Goal: Information Seeking & Learning: Learn about a topic

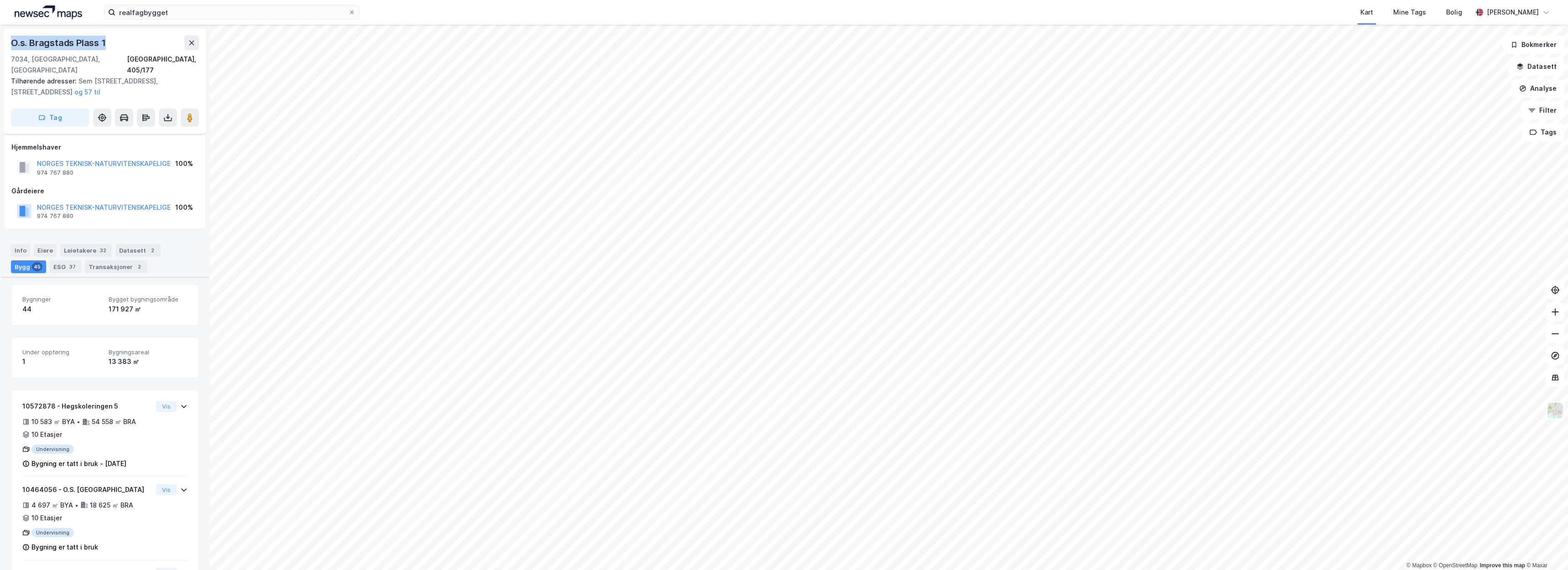
scroll to position [611, 0]
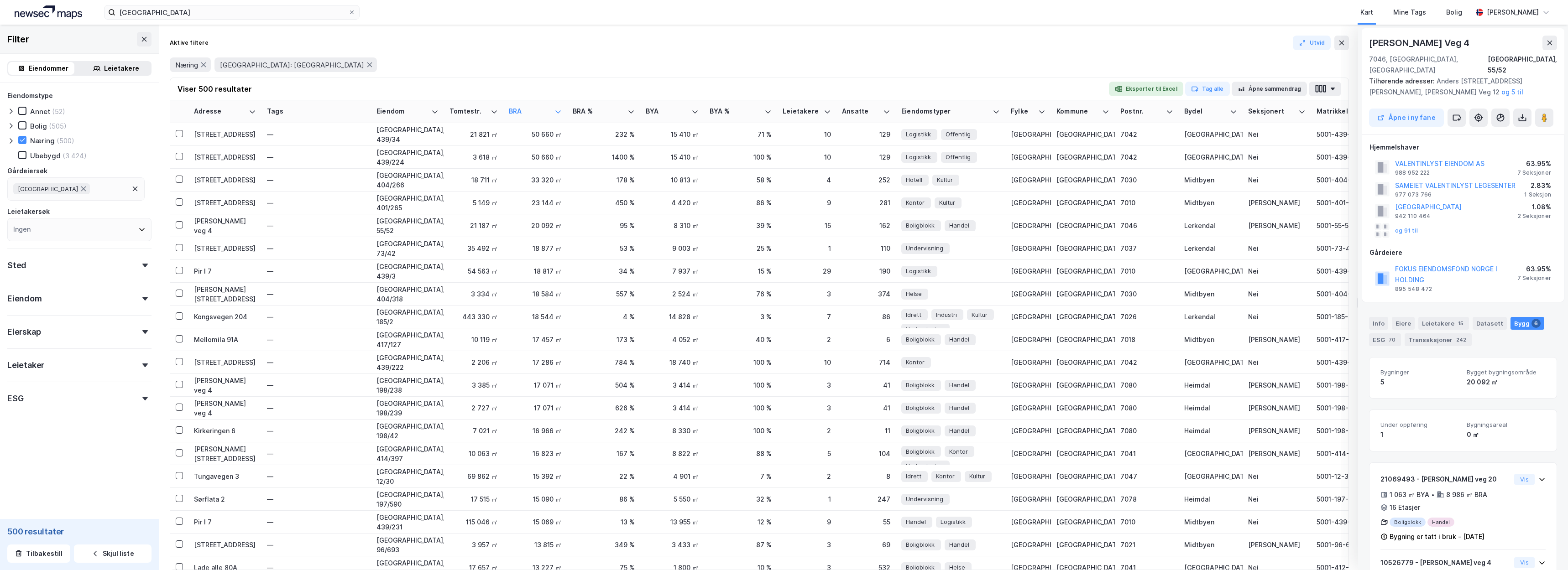
click at [958, 59] on div "Næring Gårdeier: [GEOGRAPHIC_DATA]" at bounding box center [760, 64] width 1180 height 15
click at [936, 33] on div "Aktive filtere Utvid Næring Gårdeier: TRONDHEIM KOMMUNE Viser 500 resultater Ek…" at bounding box center [759, 297] width 1201 height 546
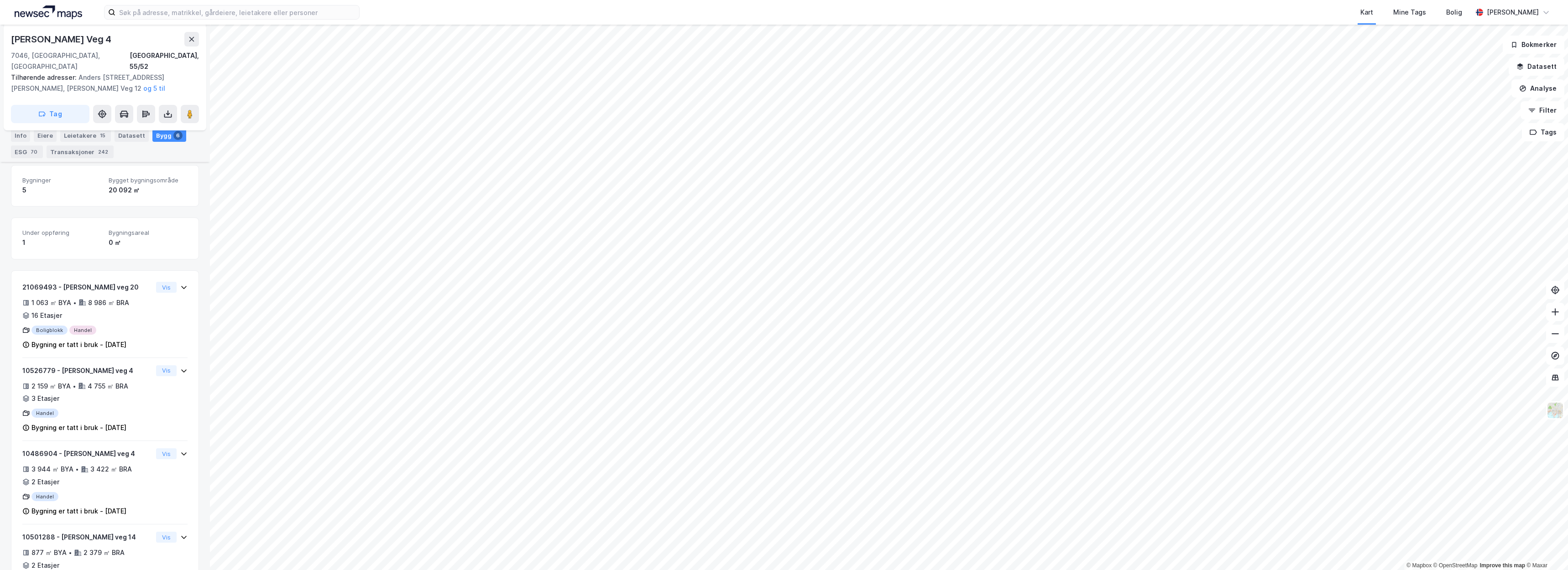
scroll to position [192, 0]
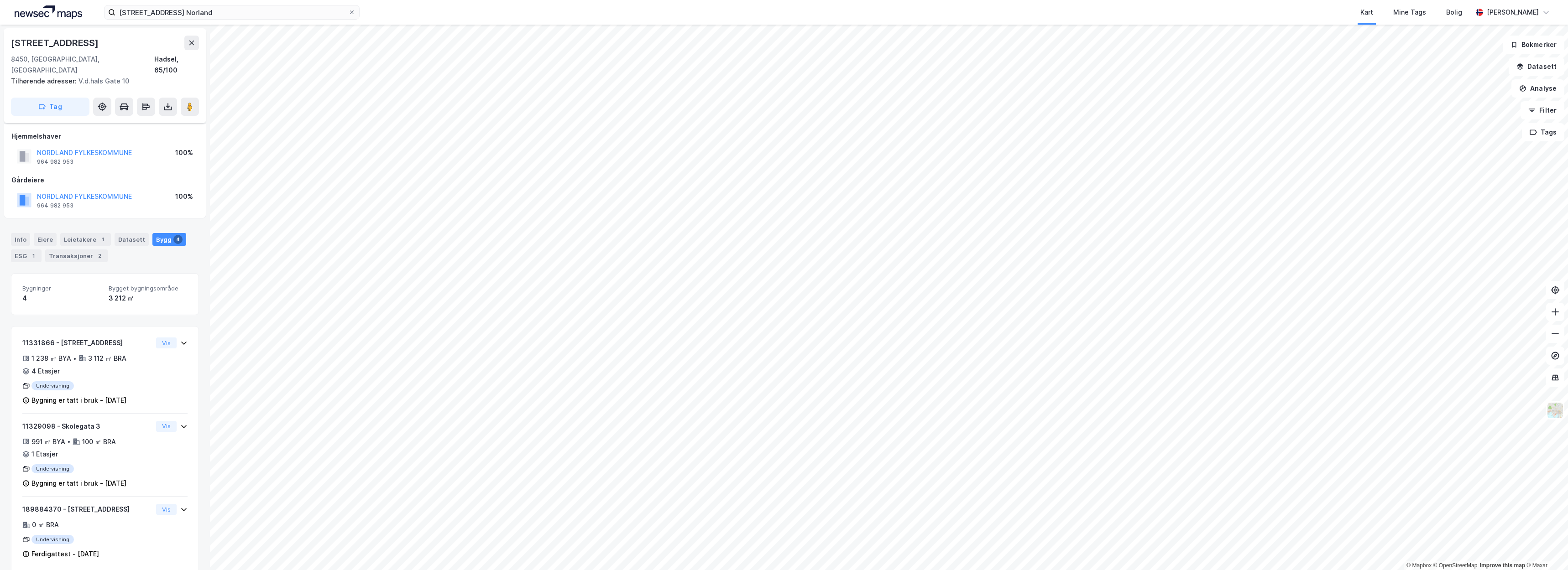
scroll to position [48, 0]
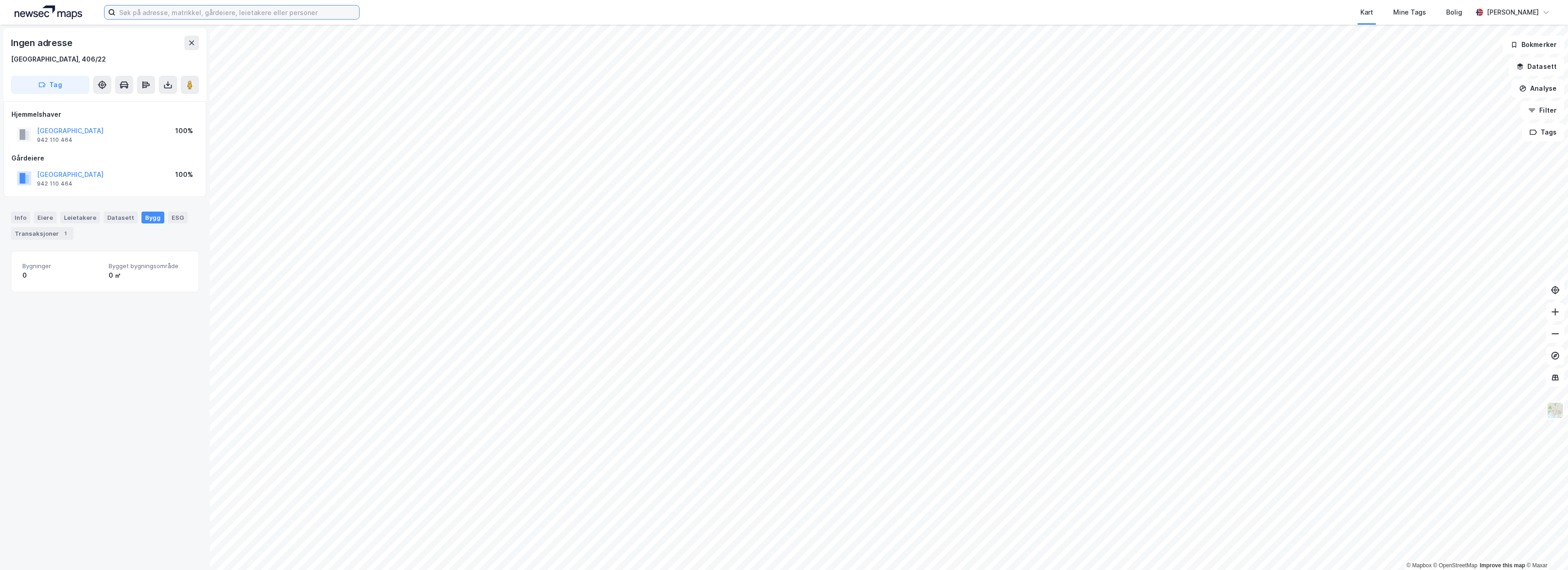
click at [189, 15] on input at bounding box center [238, 13] width 244 height 14
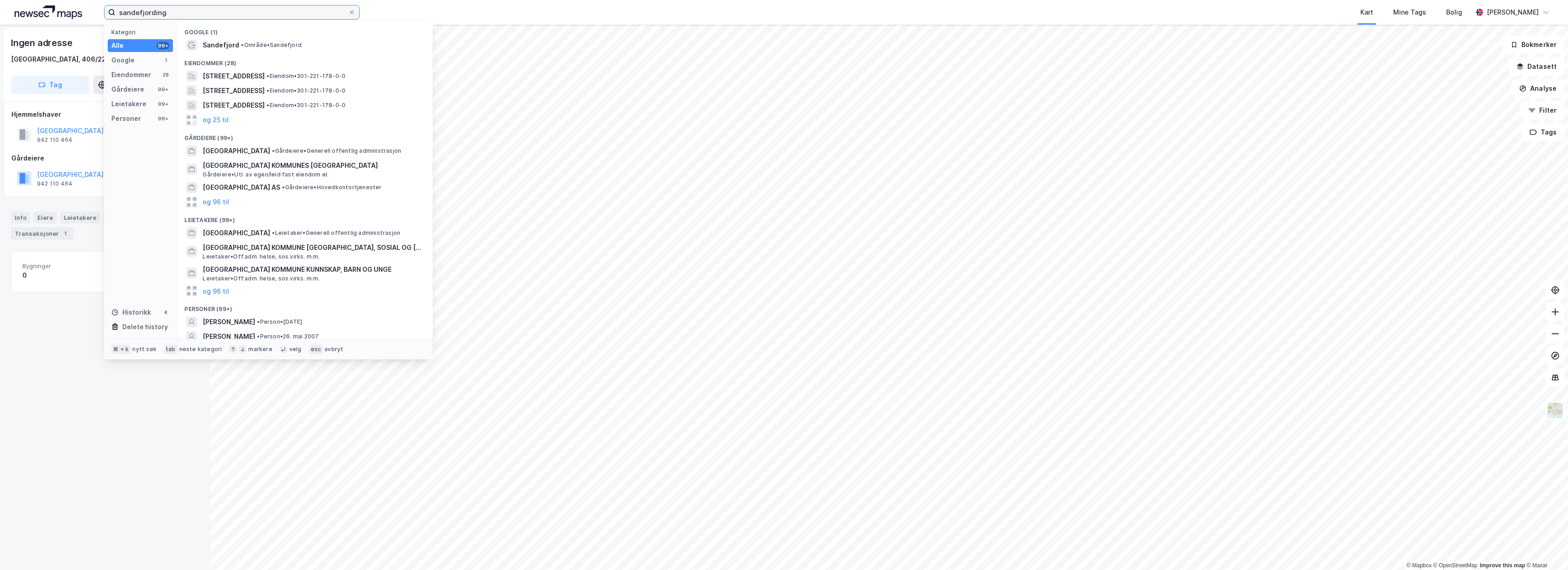
type input "sandefjording"
drag, startPoint x: 224, startPoint y: 29, endPoint x: 263, endPoint y: 47, distance: 43.0
click at [263, 47] on span "• Område • [GEOGRAPHIC_DATA]" at bounding box center [271, 45] width 61 height 7
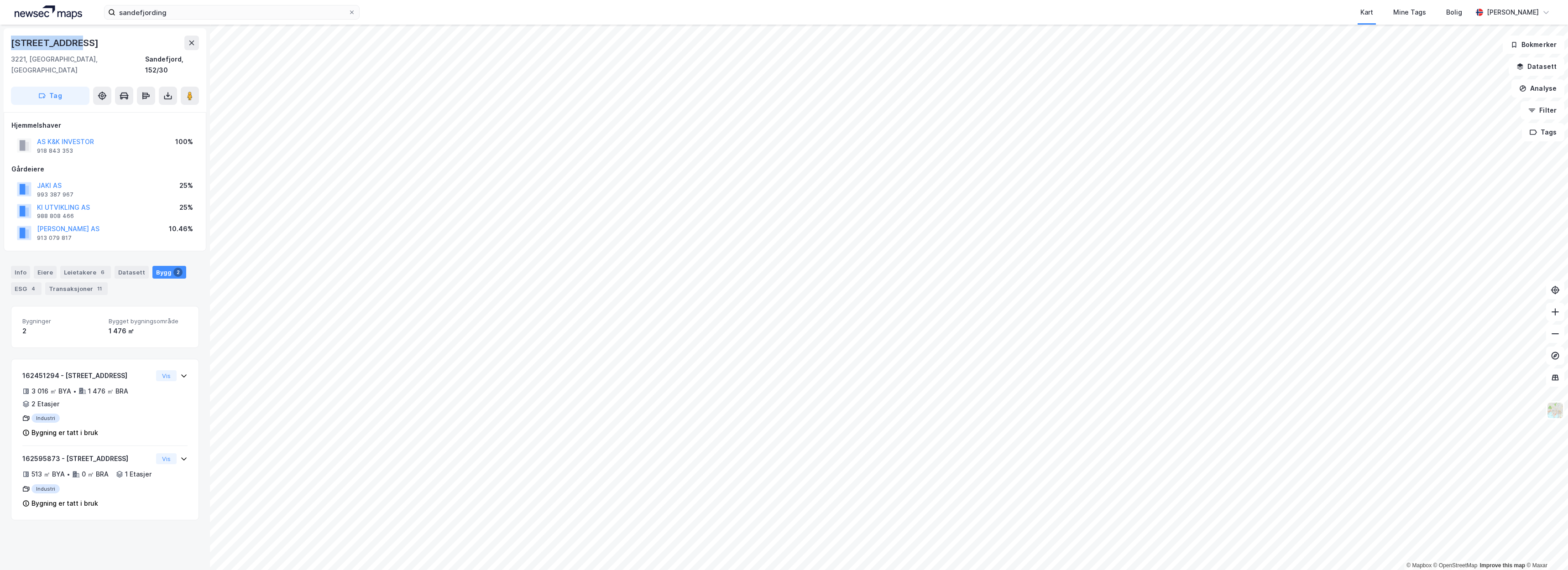
drag, startPoint x: 85, startPoint y: 43, endPoint x: 7, endPoint y: 42, distance: 78.0
click at [2, 42] on div "Gneisveien 11 3221, [GEOGRAPHIC_DATA], [GEOGRAPHIC_DATA], 152/30 Tag Hjemmelsha…" at bounding box center [105, 297] width 210 height 546
copy div "[STREET_ADDRESS]"
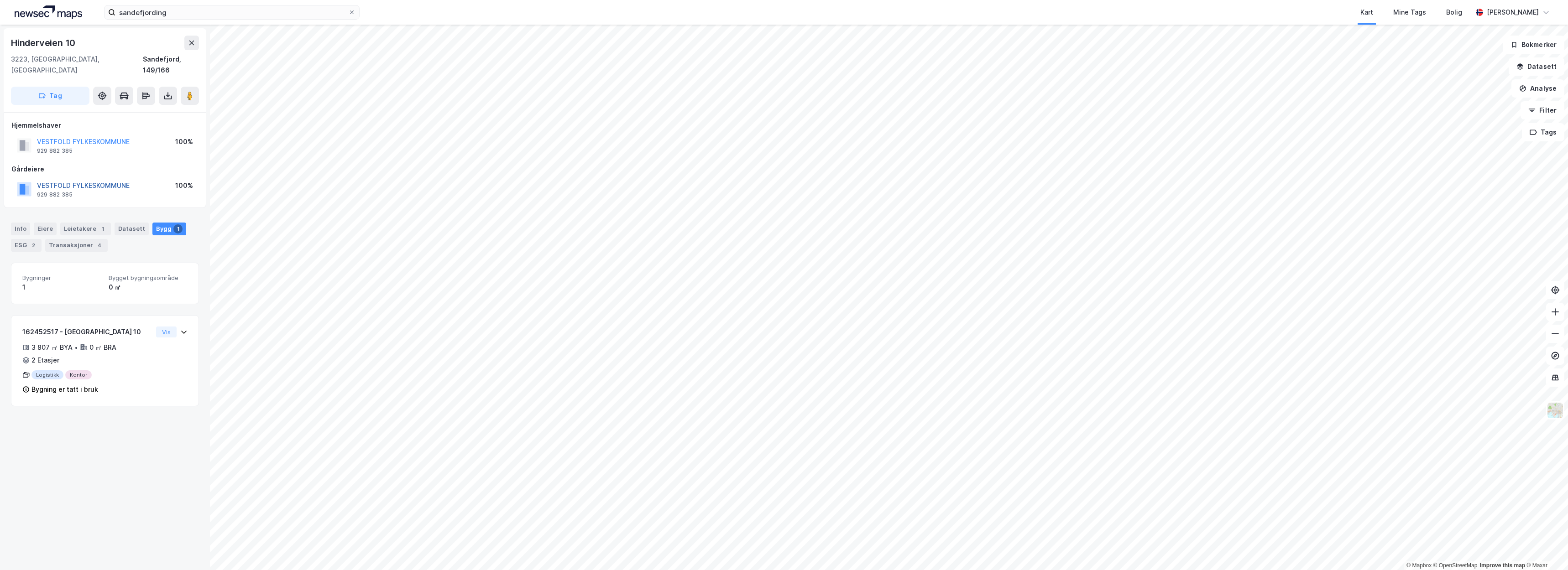
click at [0, 0] on button "VESTFOLD FYLKESKOMMUNE" at bounding box center [0, 0] width 0 height 0
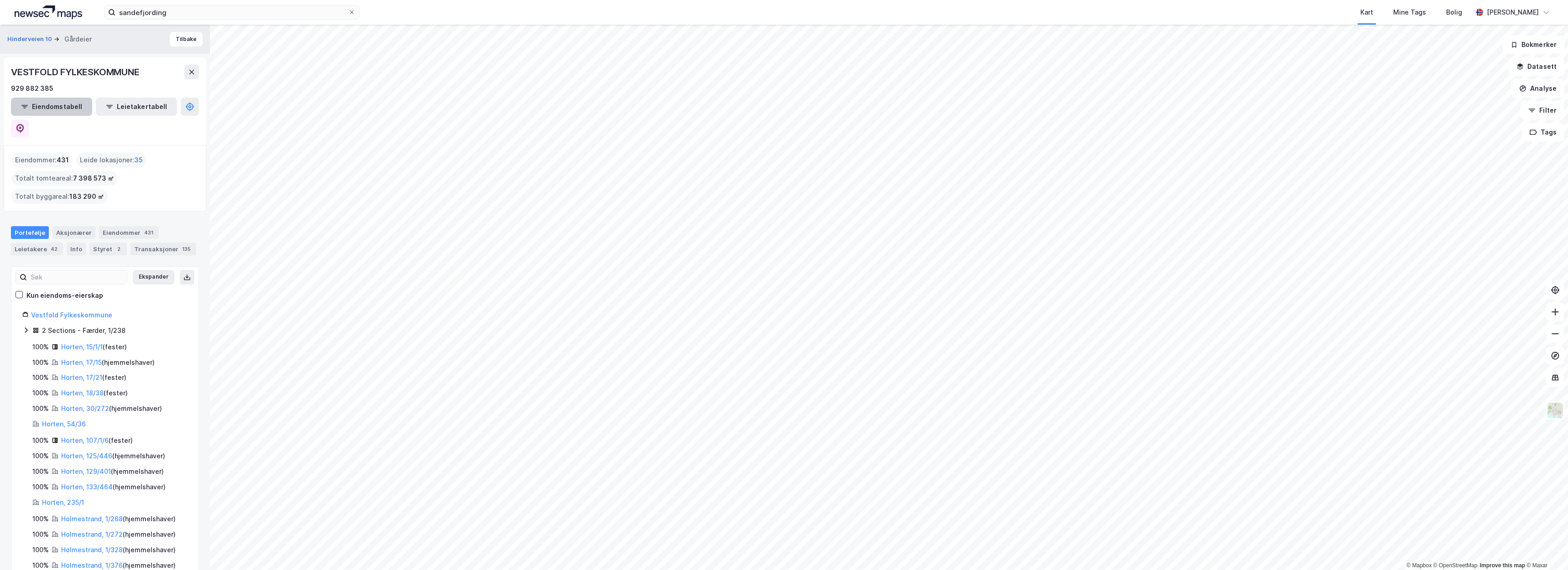
click at [76, 110] on button "Eiendomstabell" at bounding box center [52, 107] width 82 height 18
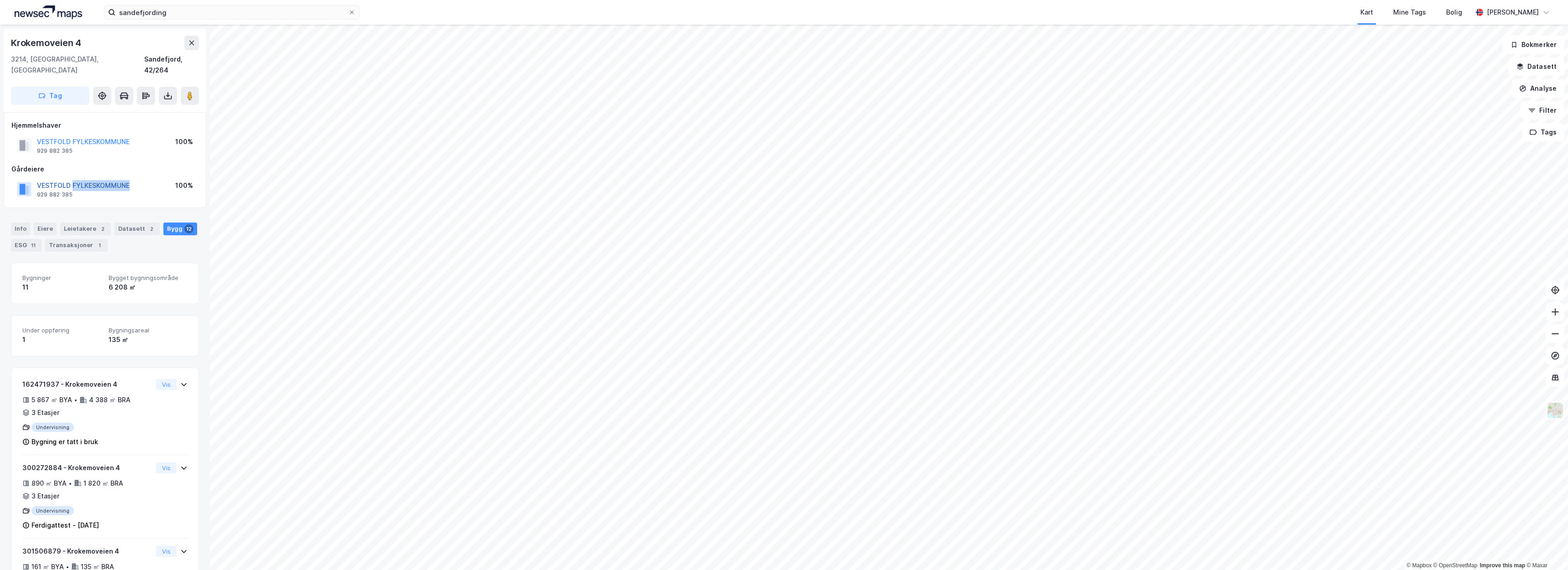
click at [0, 0] on button "VESTFOLD FYLKESKOMMUNE" at bounding box center [0, 0] width 0 height 0
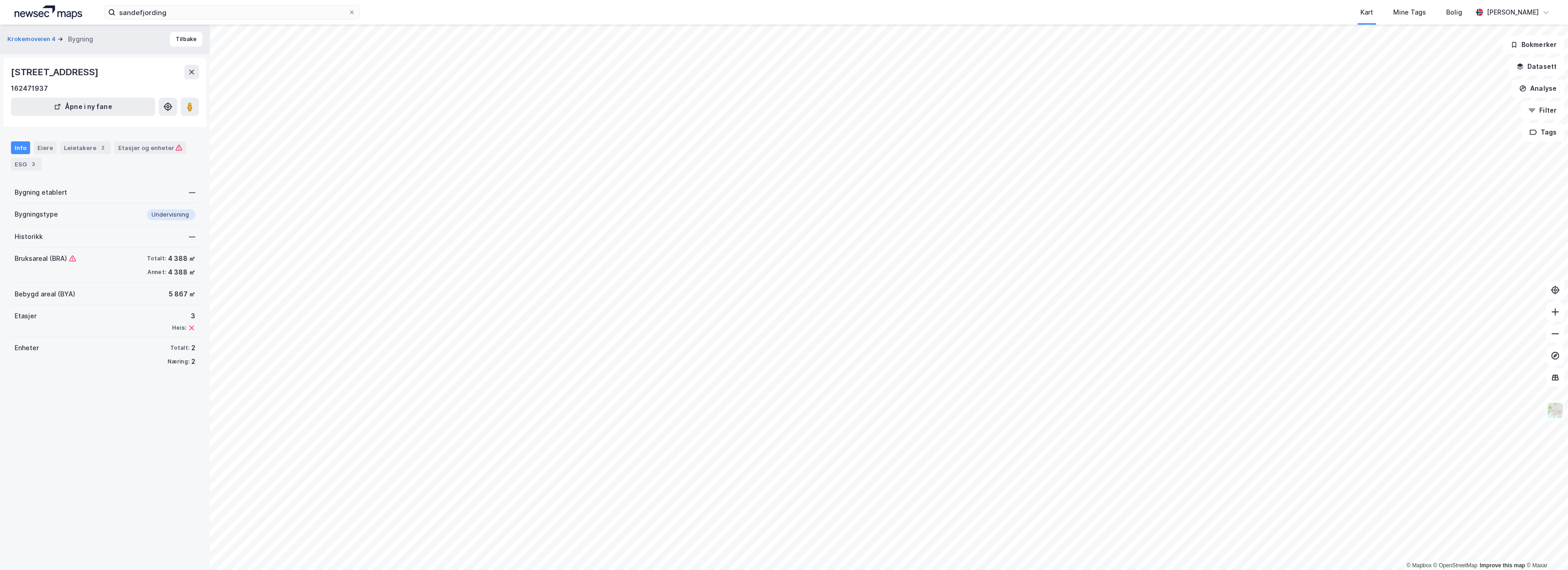
drag, startPoint x: 170, startPoint y: 70, endPoint x: 17, endPoint y: 70, distance: 153.0
click at [17, 70] on div "[STREET_ADDRESS]" at bounding box center [105, 72] width 188 height 15
click at [22, 71] on div "[STREET_ADDRESS]" at bounding box center [56, 72] width 89 height 15
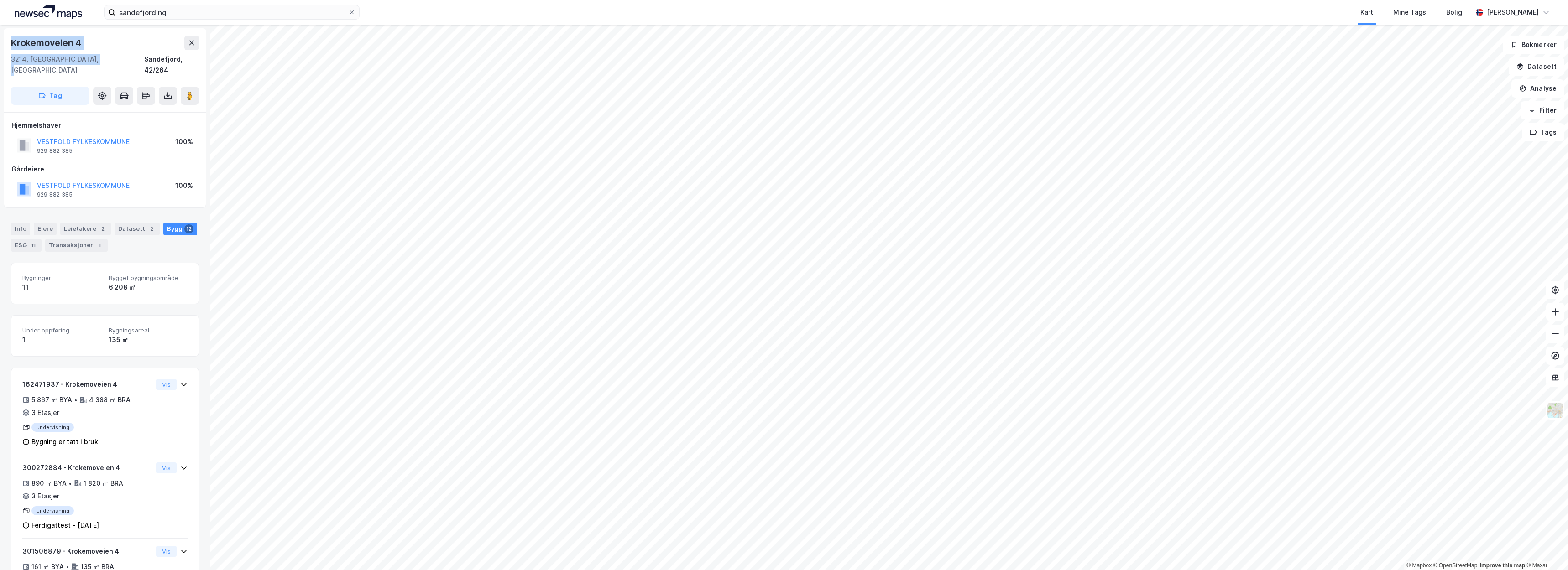
drag, startPoint x: 50, startPoint y: 49, endPoint x: 0, endPoint y: 33, distance: 52.5
click at [0, 33] on div "Krokemoveien 4 3214, [GEOGRAPHIC_DATA], [GEOGRAPHIC_DATA], 42/264 Tag Hjemmelsh…" at bounding box center [105, 297] width 210 height 546
copy div "[STREET_ADDRESS]"
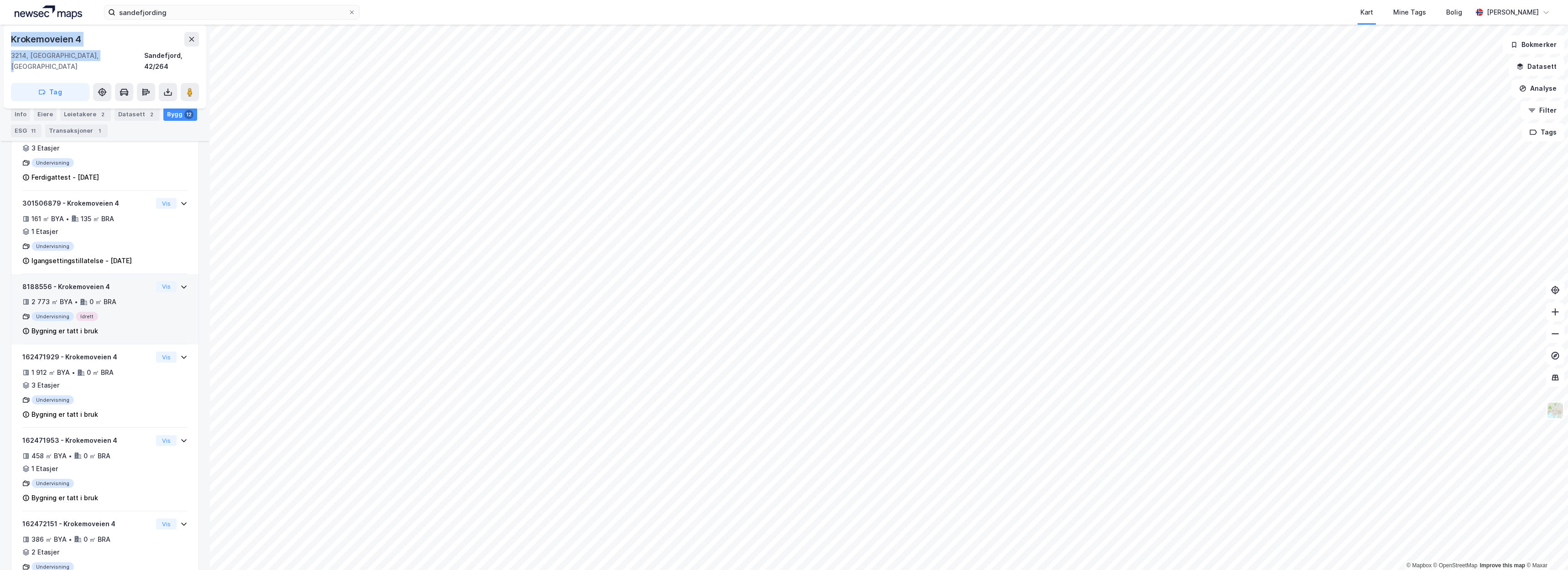
scroll to position [349, 0]
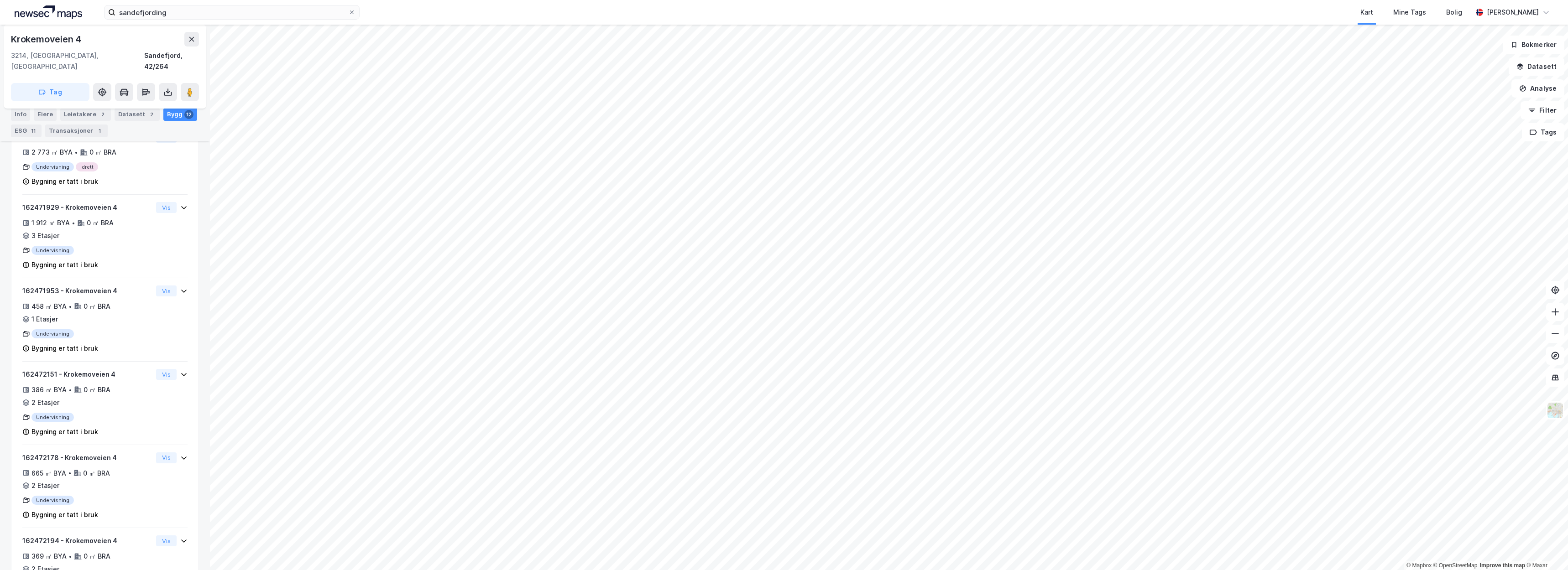
scroll to position [507, 0]
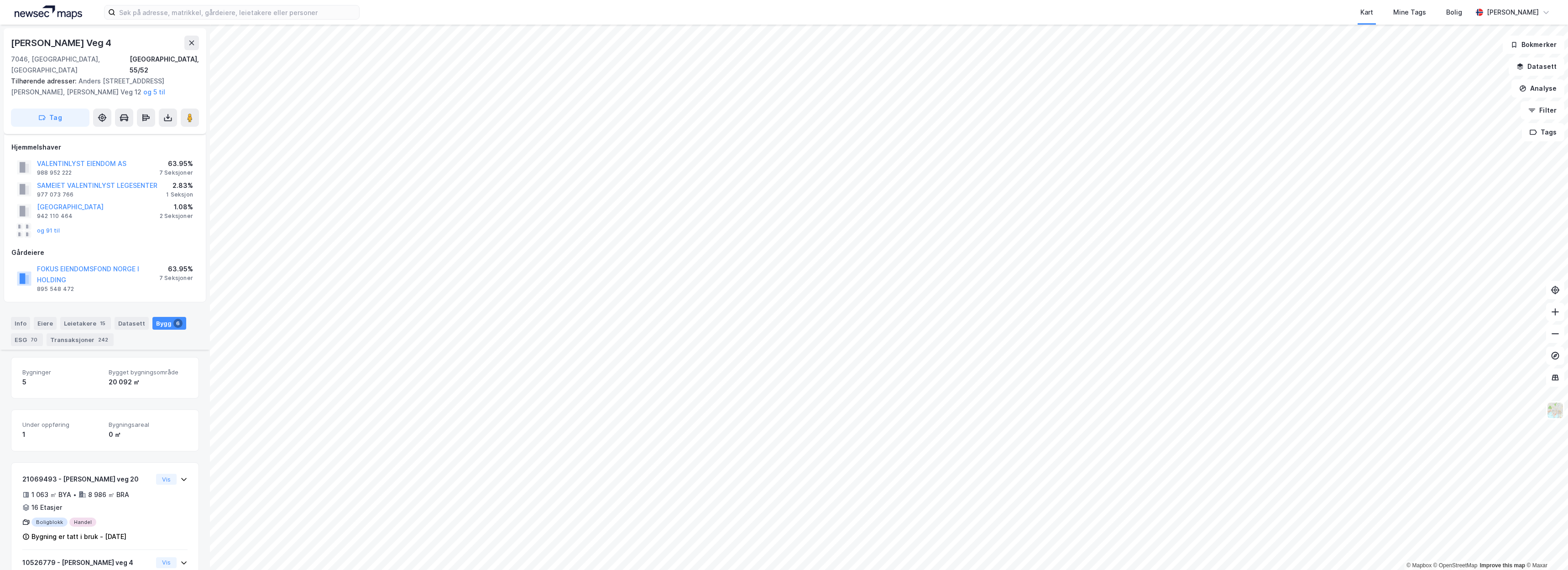
scroll to position [192, 0]
